Goal: Find specific page/section: Find specific page/section

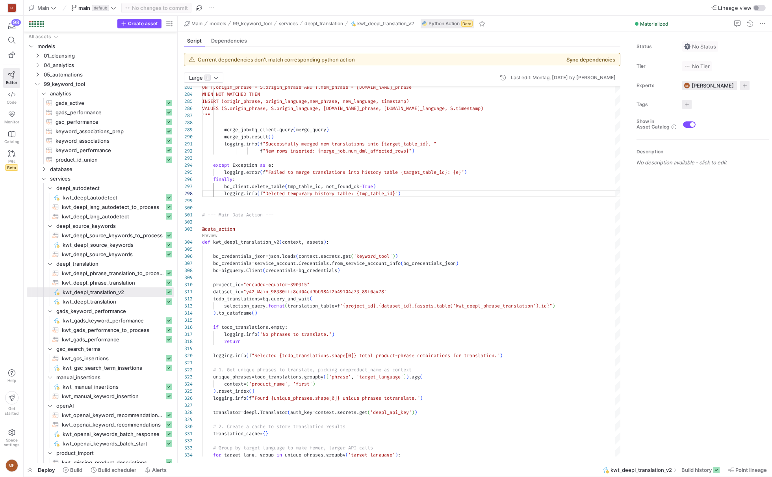
scroll to position [50, 204]
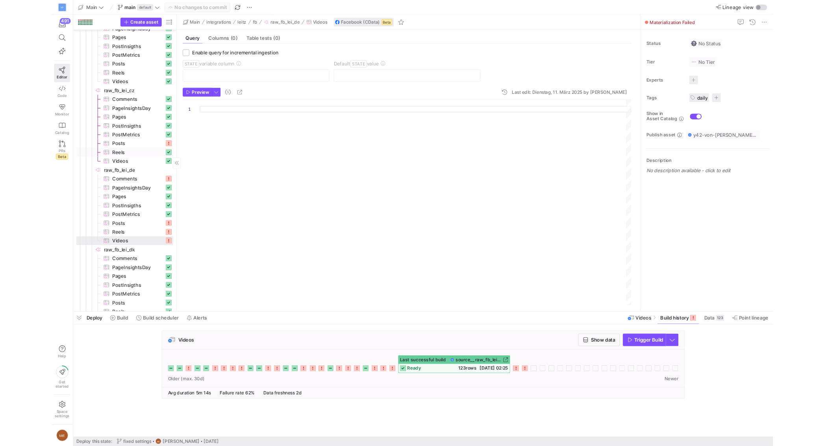
scroll to position [205, 0]
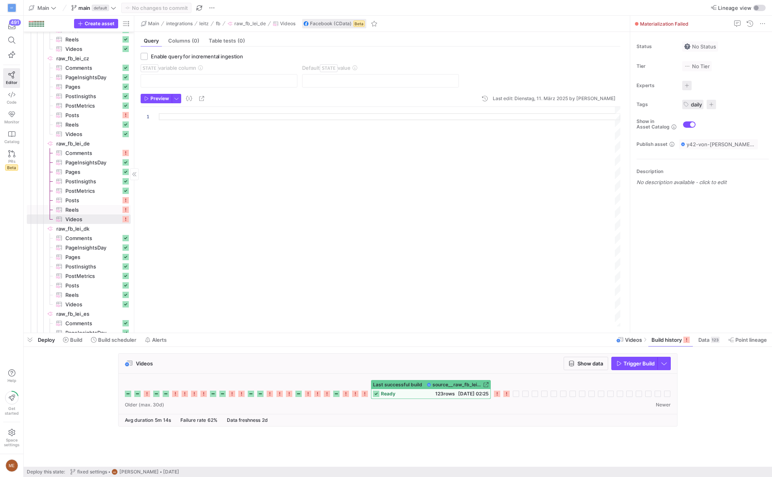
click at [94, 211] on span "Reels​​​​​​​​​" at bounding box center [93, 209] width 56 height 9
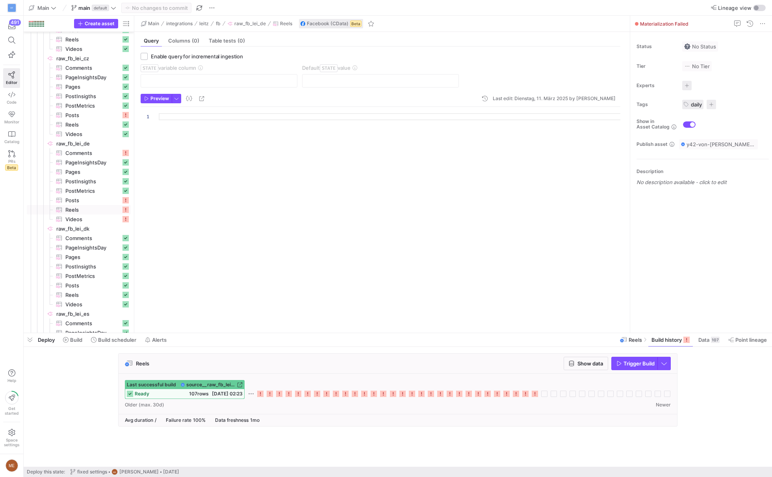
scroll to position [205, 0]
